Goal: Information Seeking & Learning: Find specific fact

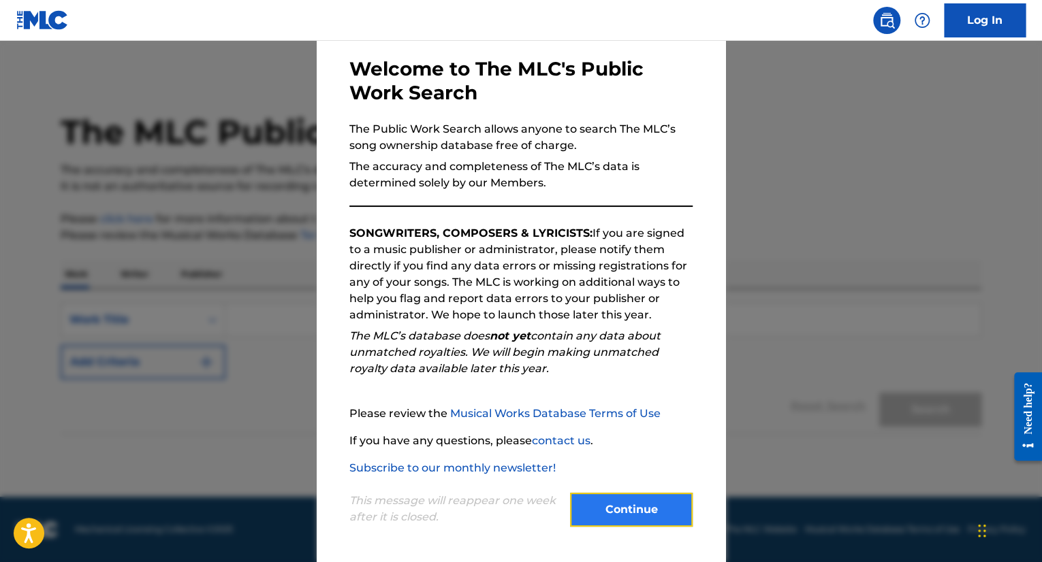
click at [610, 519] on button "Continue" at bounding box center [631, 510] width 123 height 34
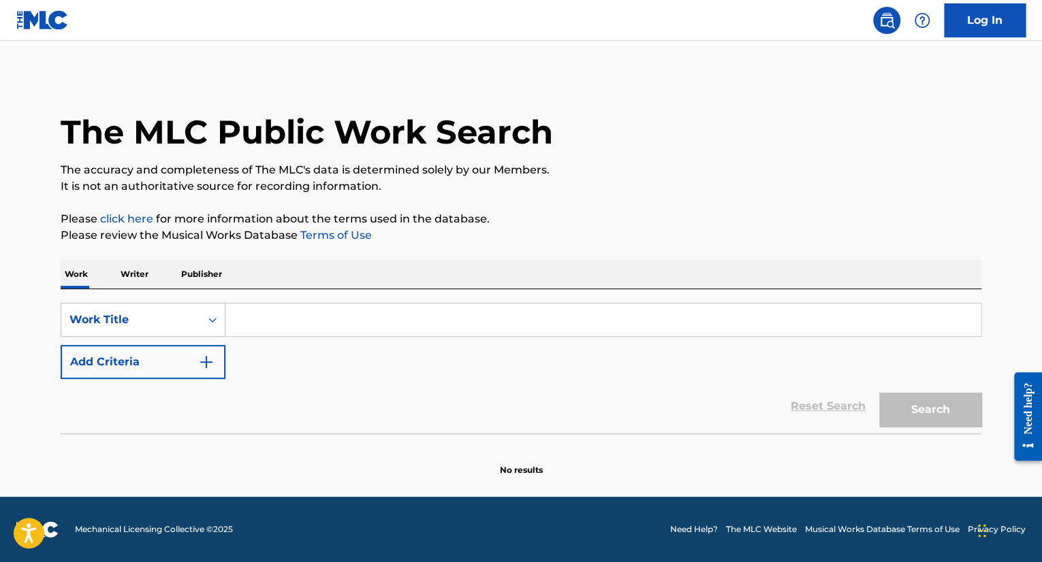
click at [259, 318] on input "Search Form" at bounding box center [602, 320] width 755 height 33
click at [112, 416] on div "Reset Search Search" at bounding box center [521, 406] width 921 height 54
click at [267, 336] on input "Search Form" at bounding box center [602, 320] width 755 height 33
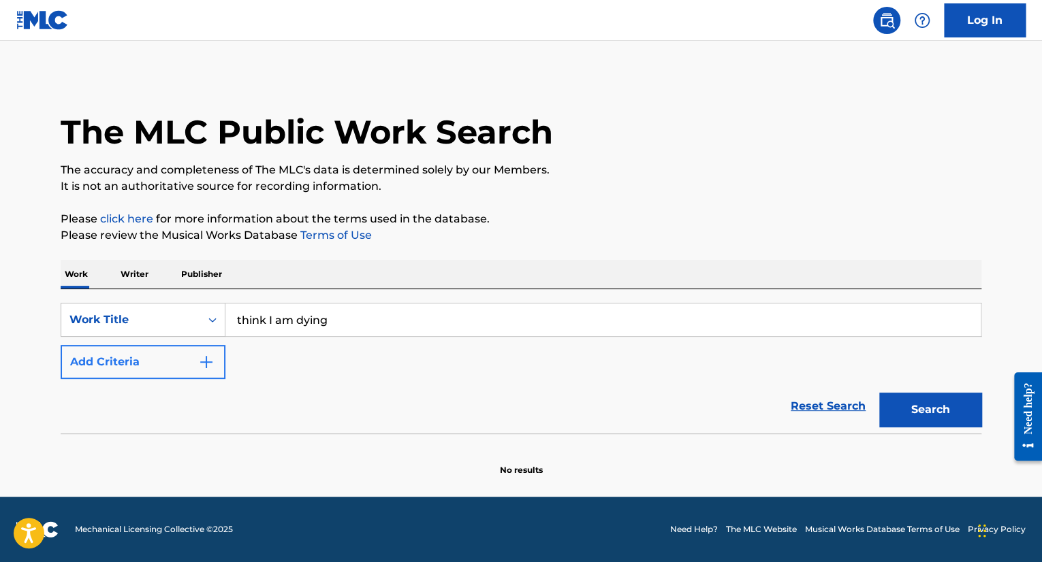
type input "think I am dying"
click at [180, 363] on button "Add Criteria" at bounding box center [143, 362] width 165 height 34
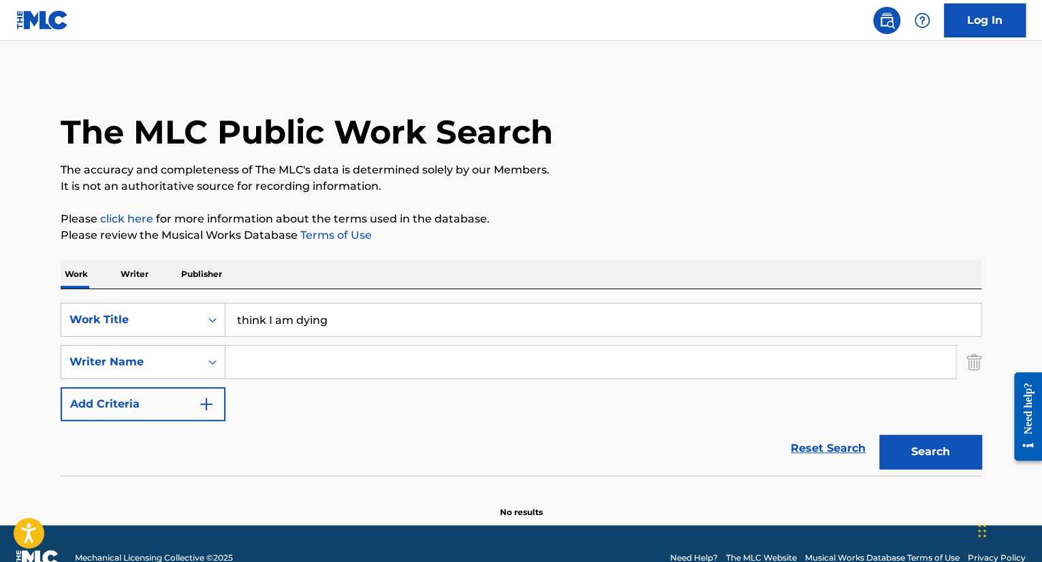
click at [302, 365] on input "Search Form" at bounding box center [590, 362] width 730 height 33
type input "[PERSON_NAME]"
click at [902, 450] on button "Search" at bounding box center [930, 452] width 102 height 34
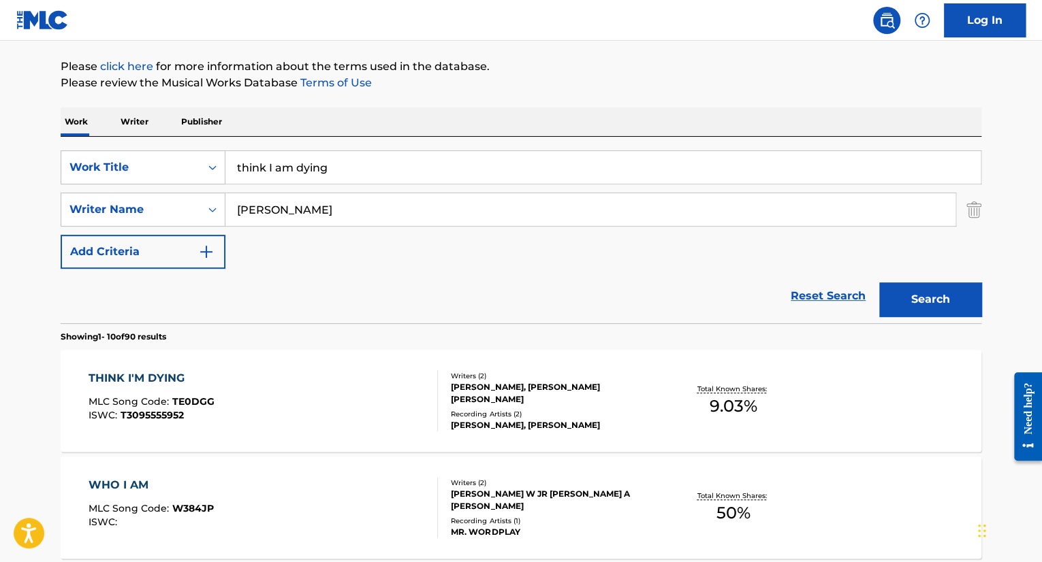
scroll to position [233, 0]
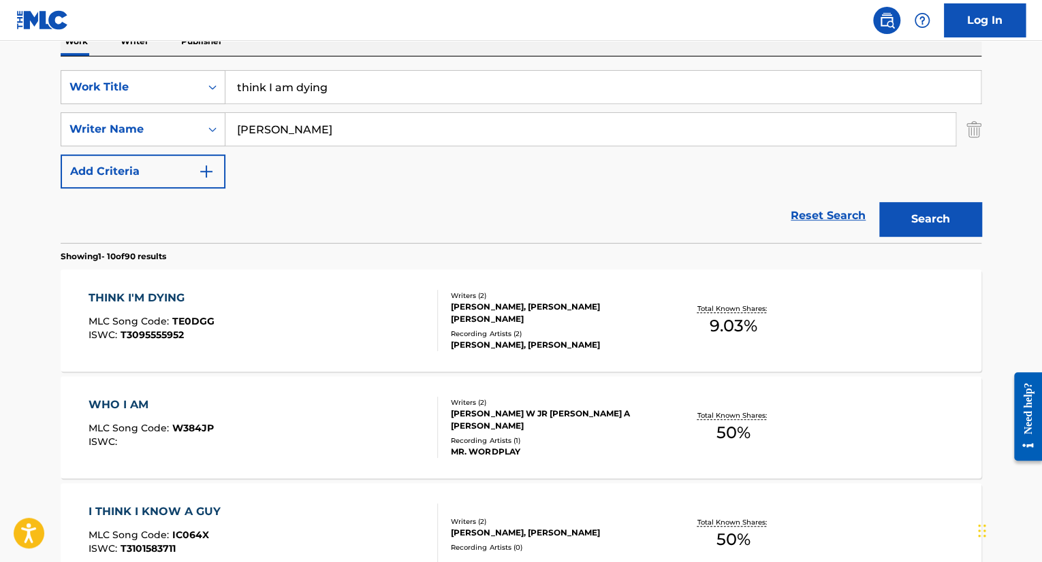
click at [632, 368] on div "THINK I'M DYING MLC Song Code : TE0DGG ISWC : T3095555952 Writers ( 2 ) [PERSON…" at bounding box center [521, 321] width 921 height 102
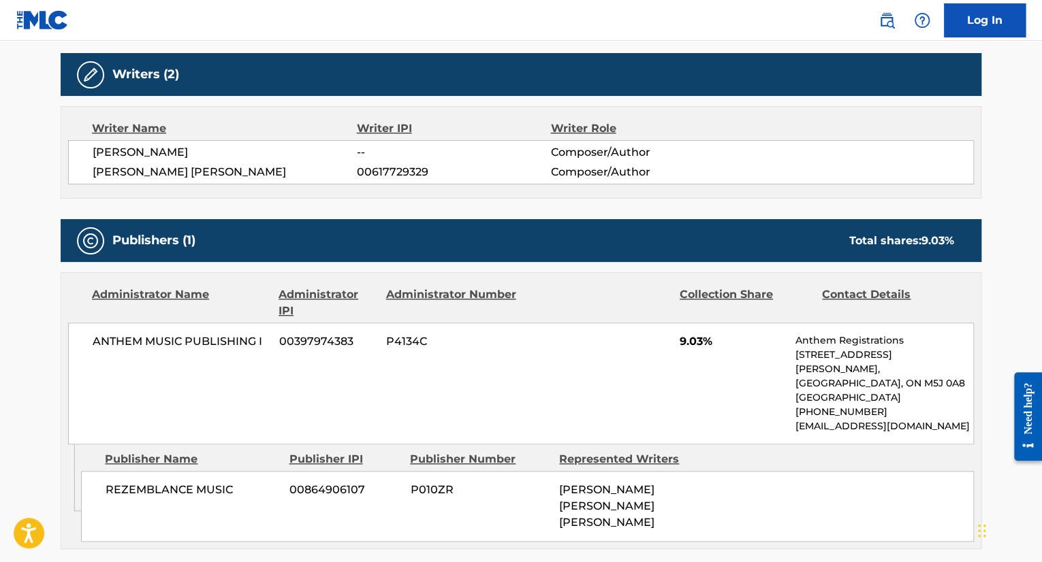
scroll to position [486, 0]
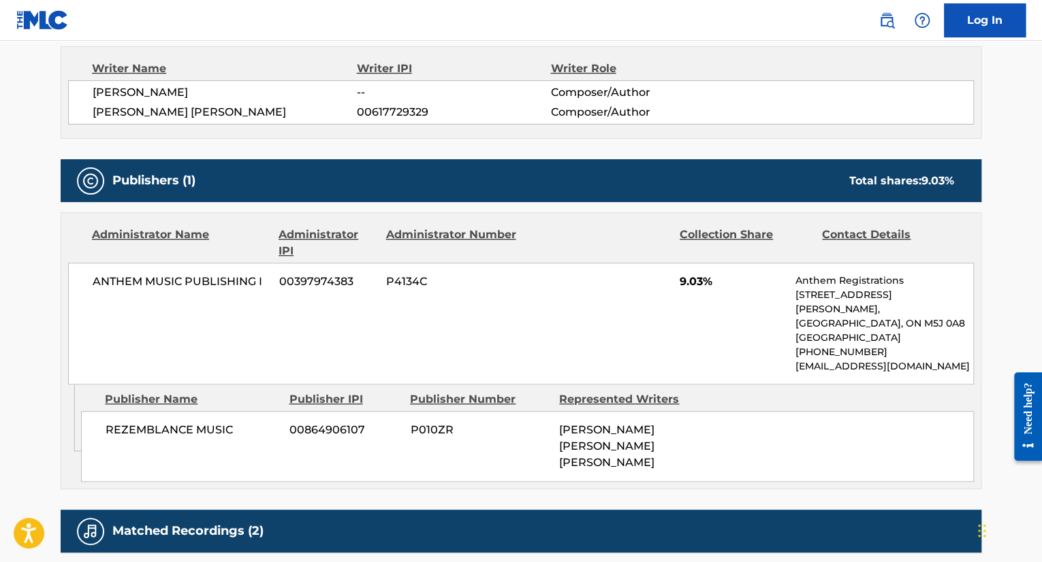
click at [981, 328] on div "< Back to public search results Copy work link THINK I'M DYING Work Detail Memb…" at bounding box center [520, 132] width 953 height 1087
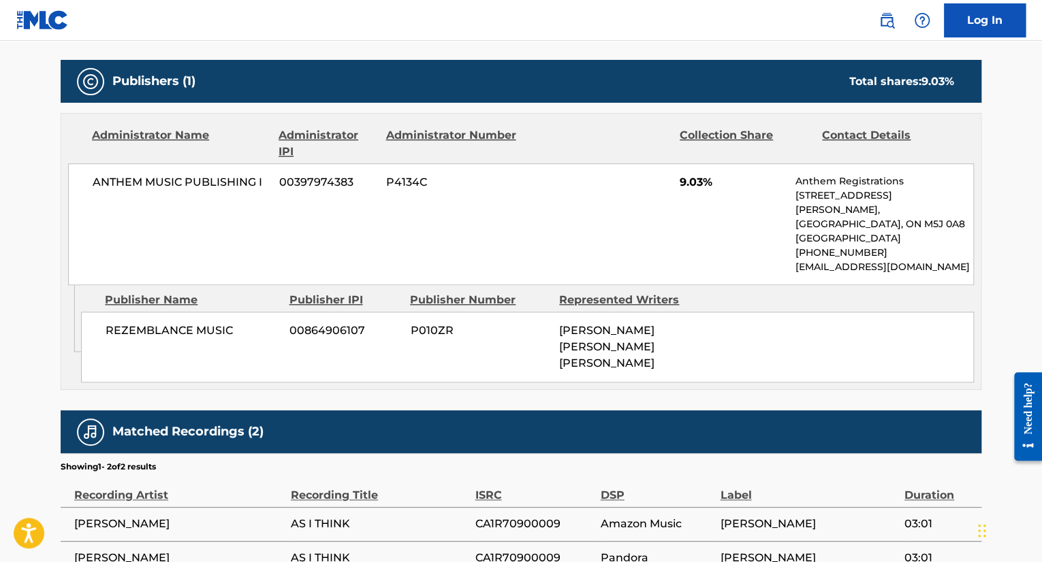
click at [35, 345] on main "< Back to public search results Copy work link THINK I'M DYING Work Detail Memb…" at bounding box center [521, 25] width 1042 height 1141
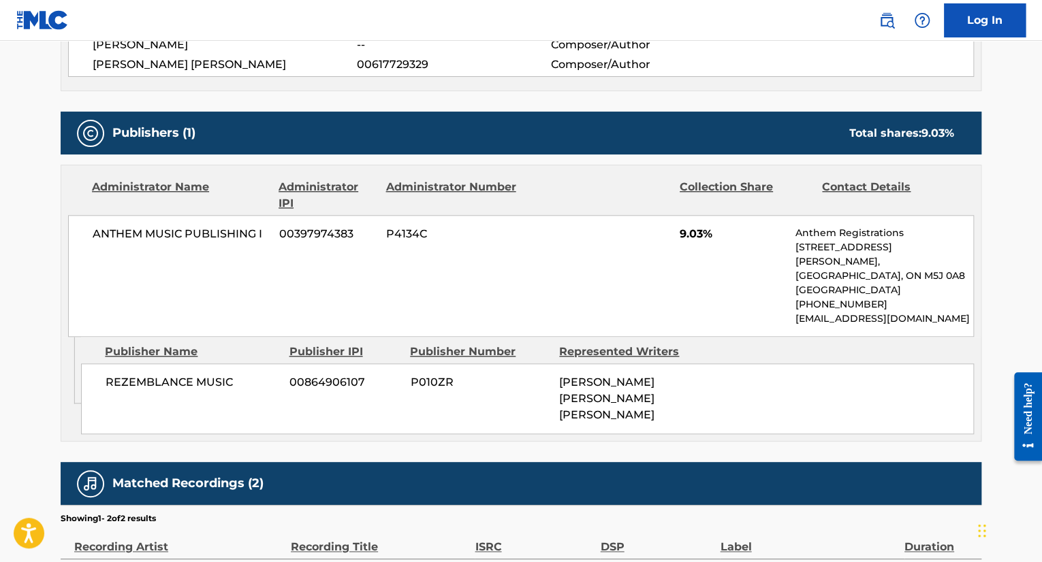
scroll to position [697, 0]
